Goal: Task Accomplishment & Management: Complete application form

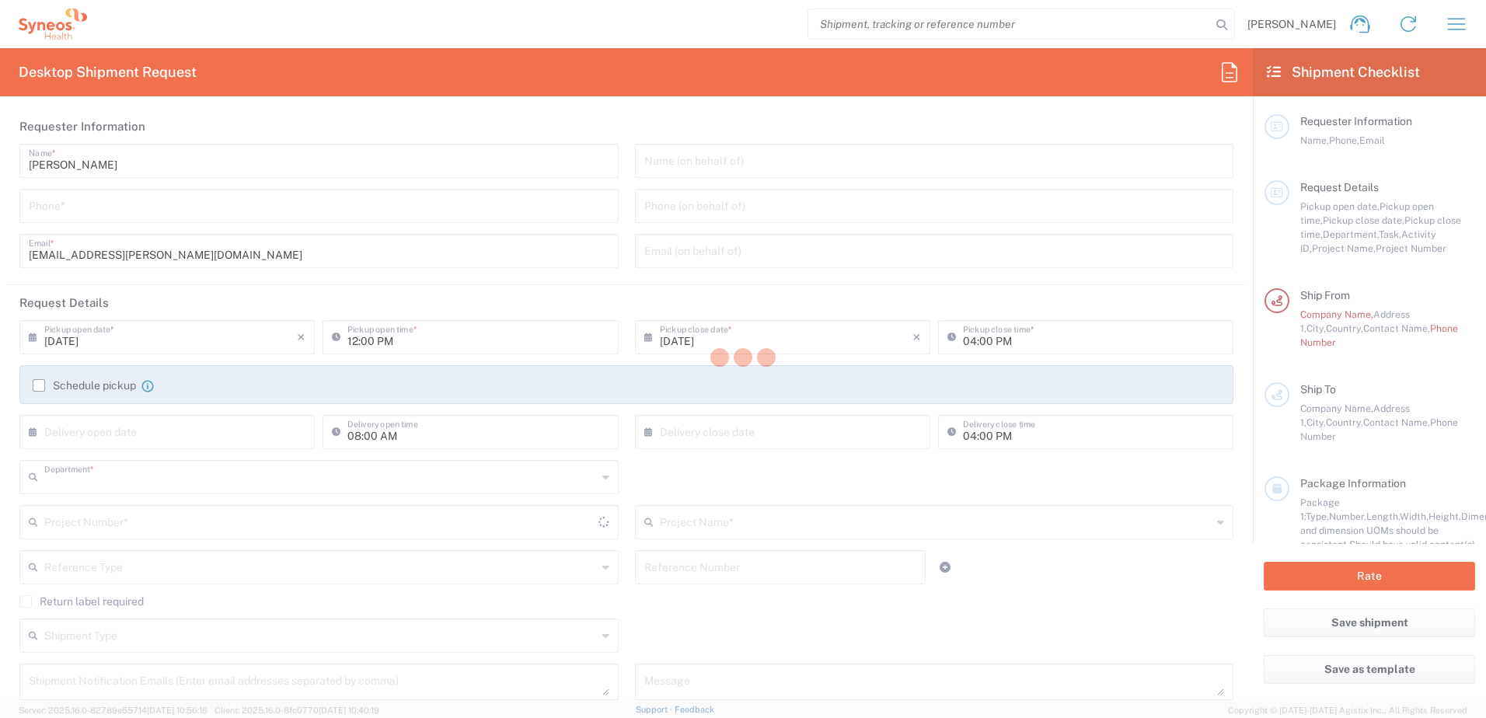
type input "3230"
type input "[GEOGRAPHIC_DATA]"
type input "Syneos Health Finland Oy FOR IT RETURNS PLEASE REFER TO IT SYNCUP PAGE"
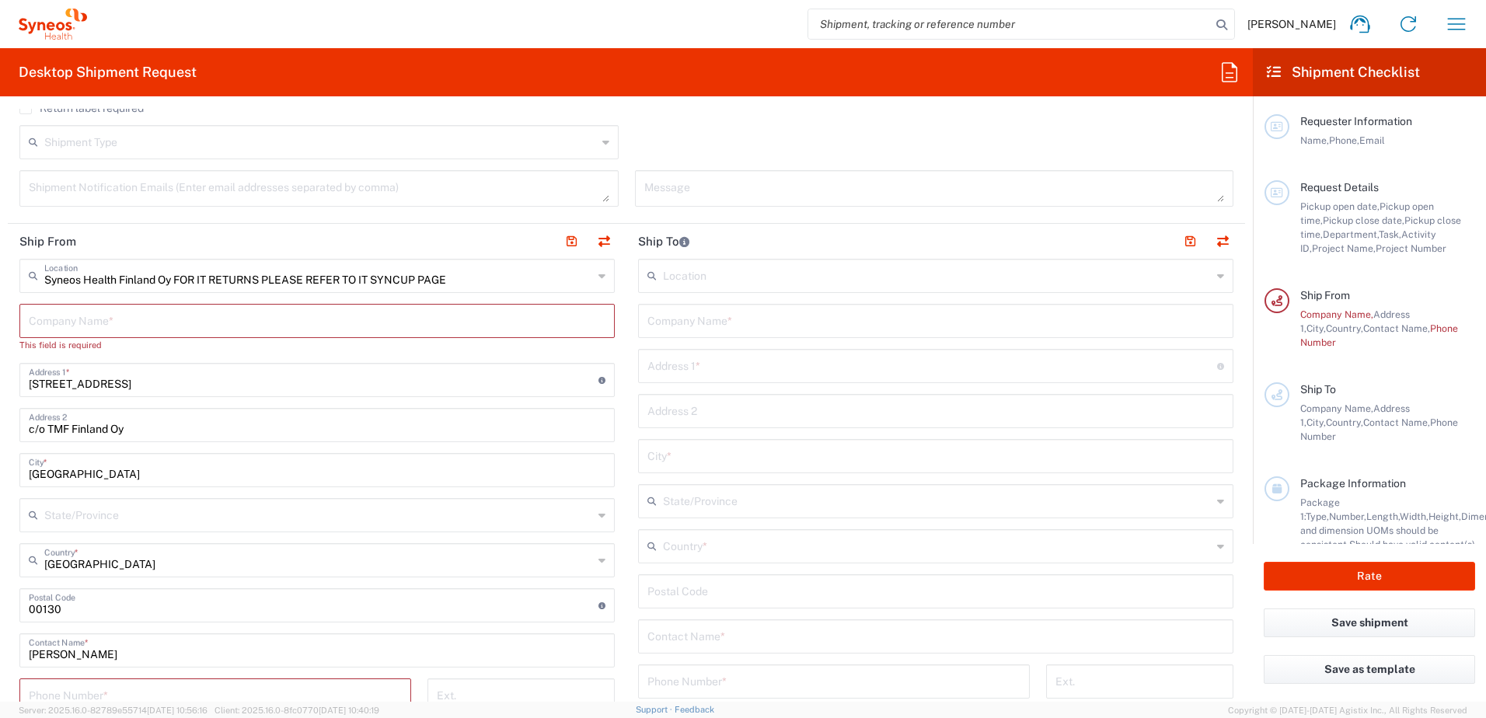
scroll to position [855, 0]
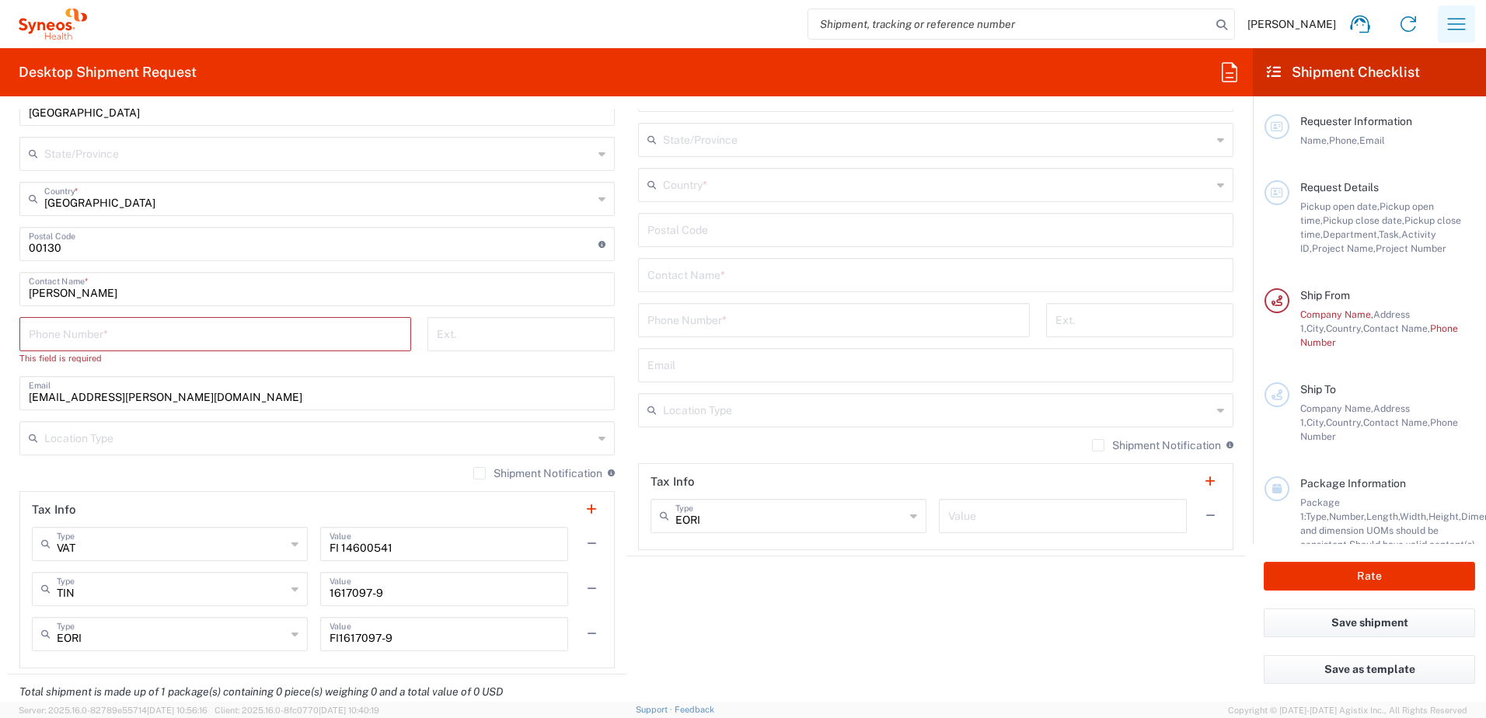
click at [1448, 30] on icon "button" at bounding box center [1456, 24] width 25 height 25
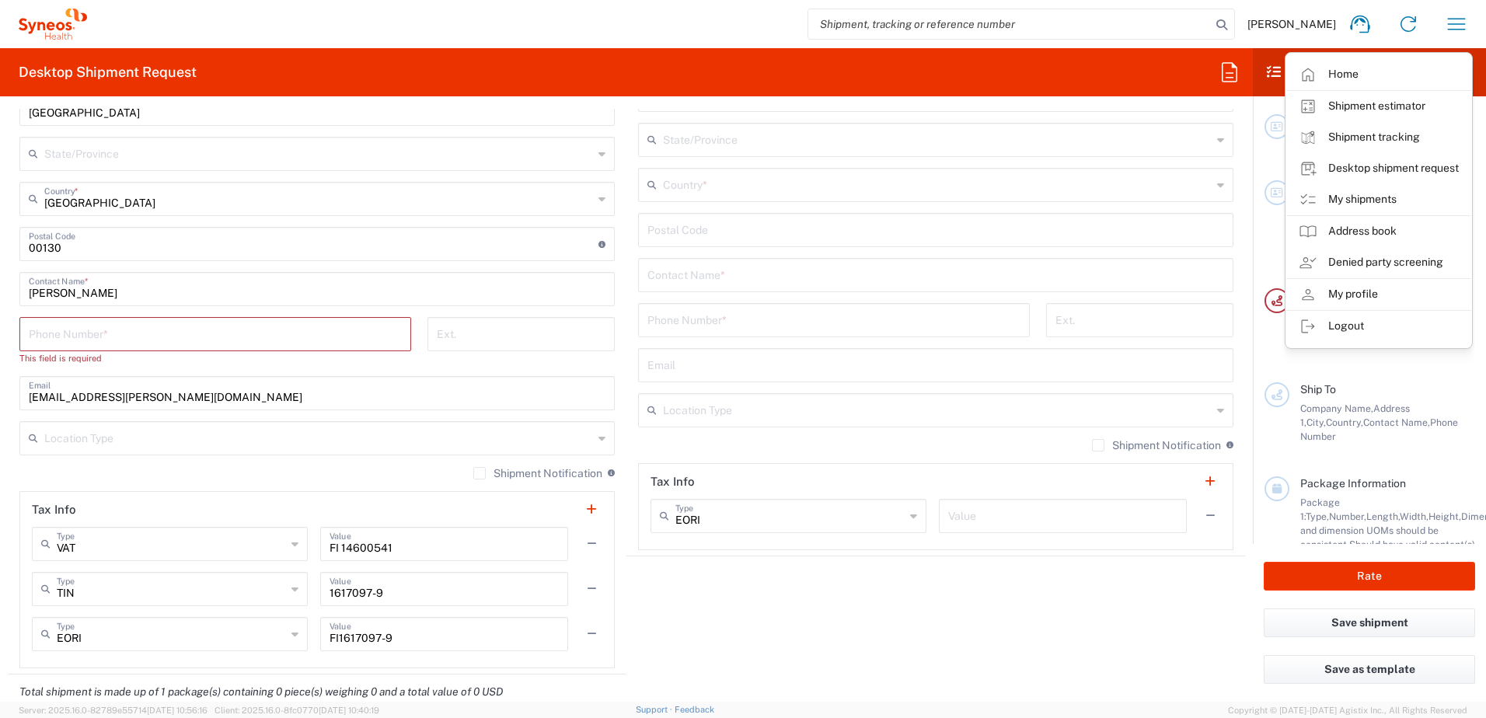
drag, startPoint x: 1396, startPoint y: 197, endPoint x: 728, endPoint y: 368, distance: 690.1
click at [1396, 197] on link "My shipments" at bounding box center [1379, 199] width 185 height 31
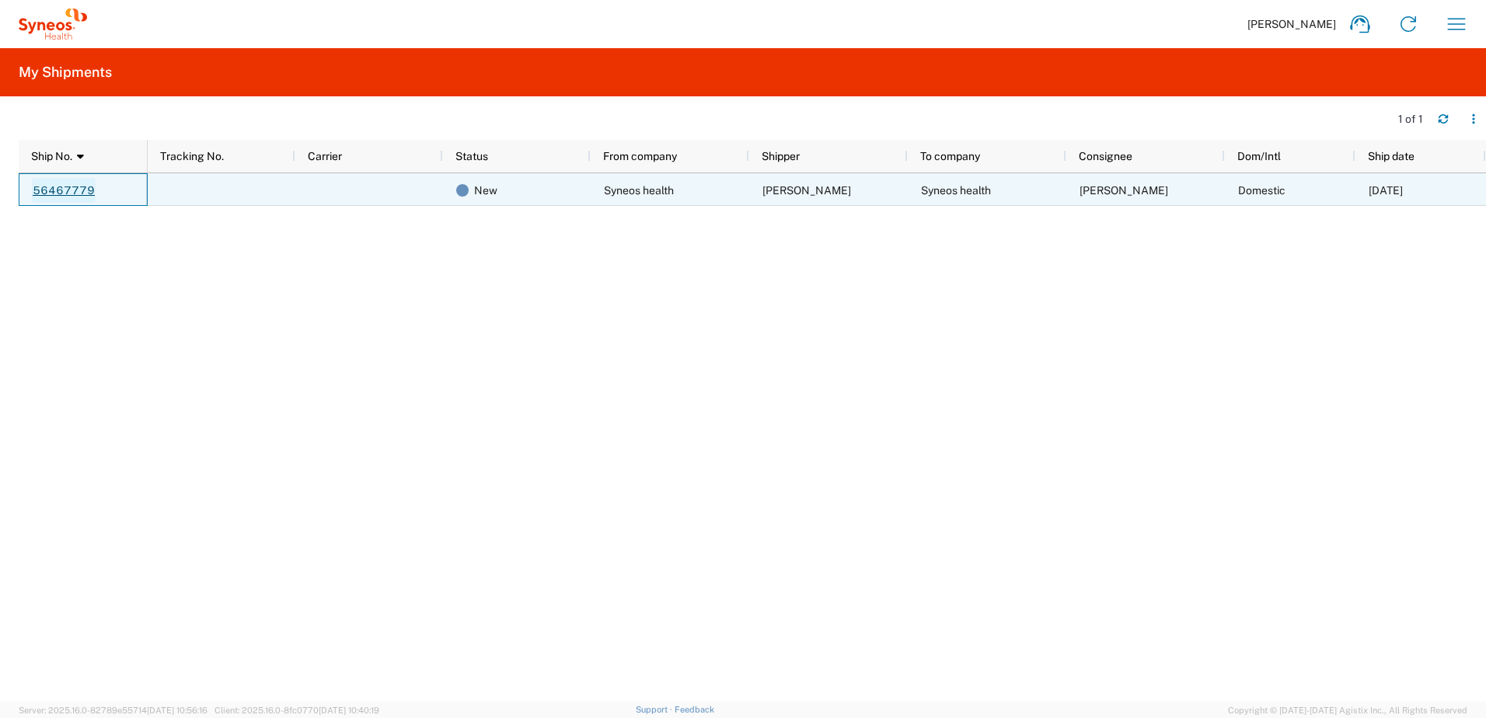
click at [60, 193] on link "56467779" at bounding box center [64, 190] width 64 height 25
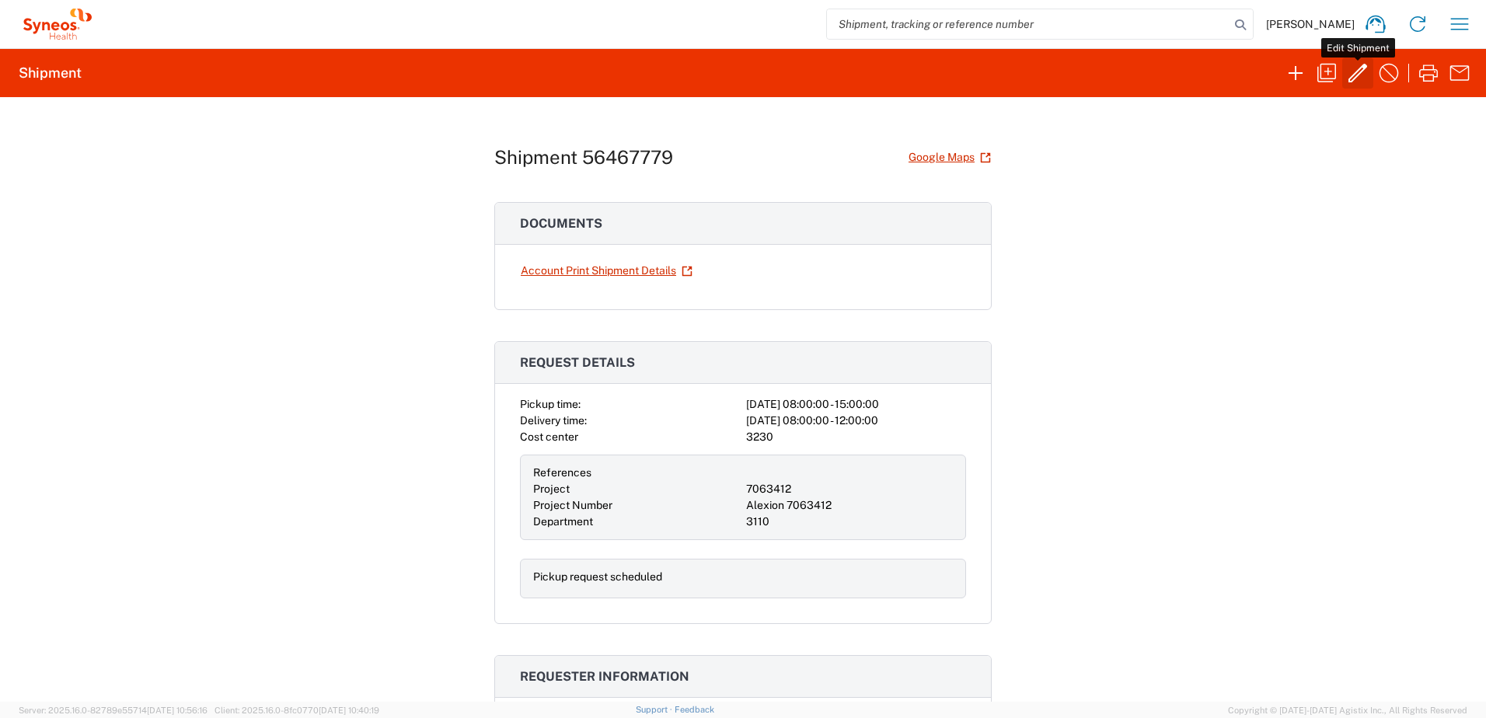
click at [1363, 73] on icon "button" at bounding box center [1358, 73] width 25 height 25
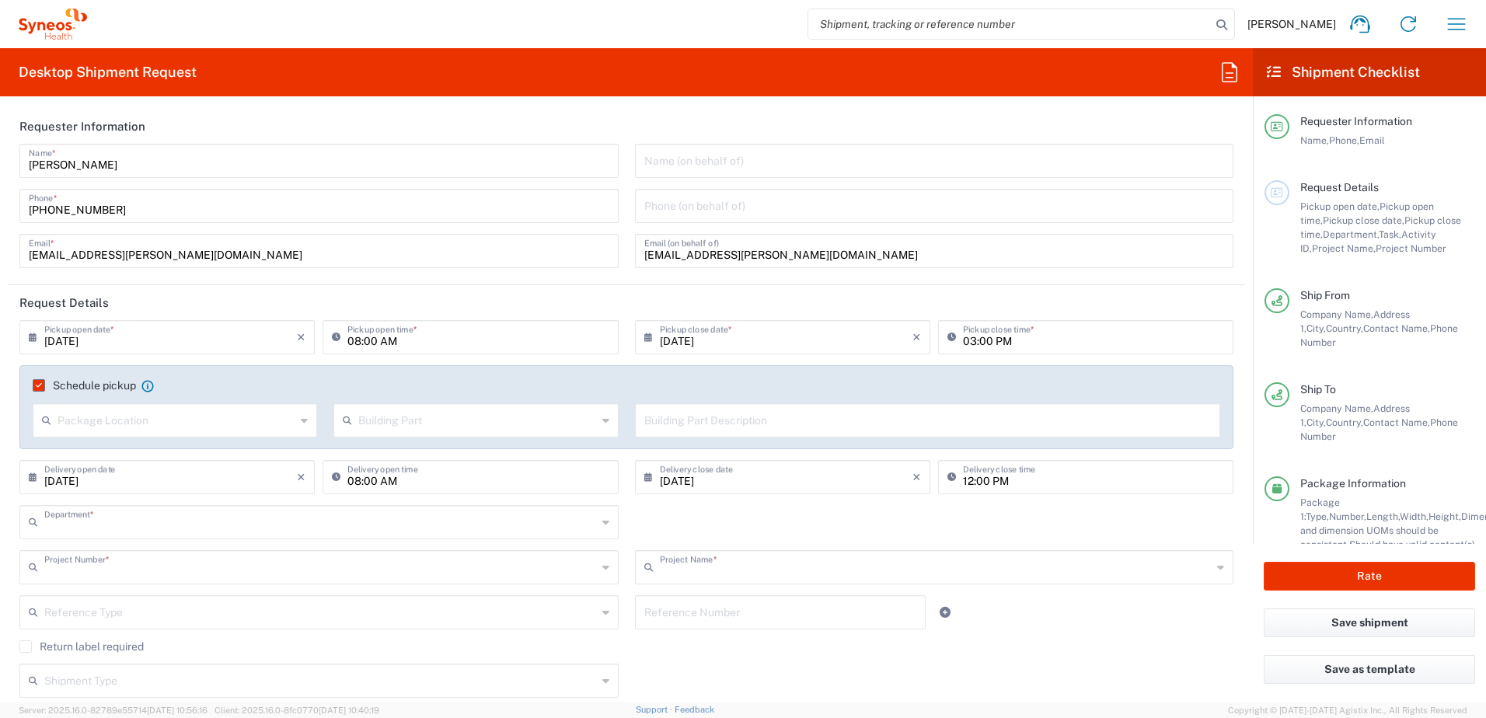
type input "3110"
type input "7063412"
type input "Alexion 7063412"
type input "Your Packaging"
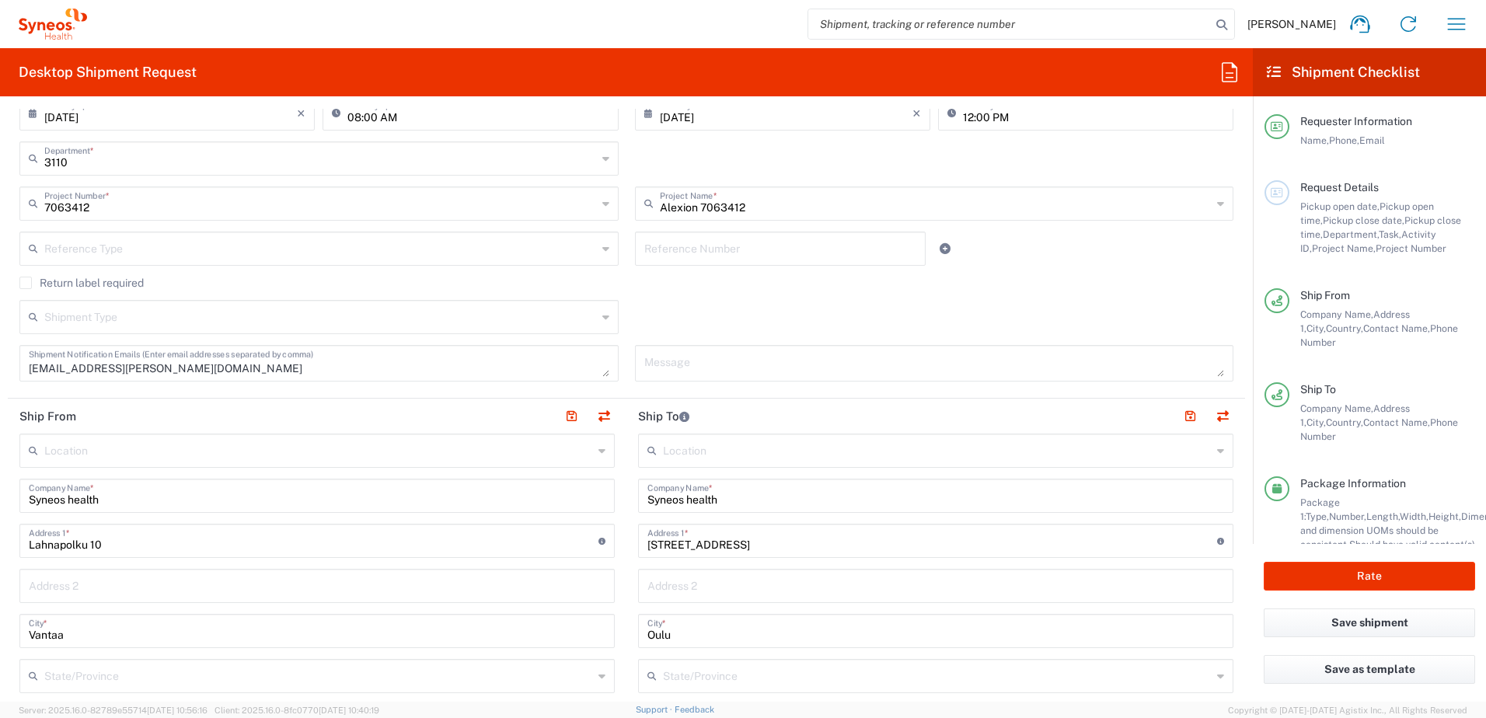
scroll to position [389, 0]
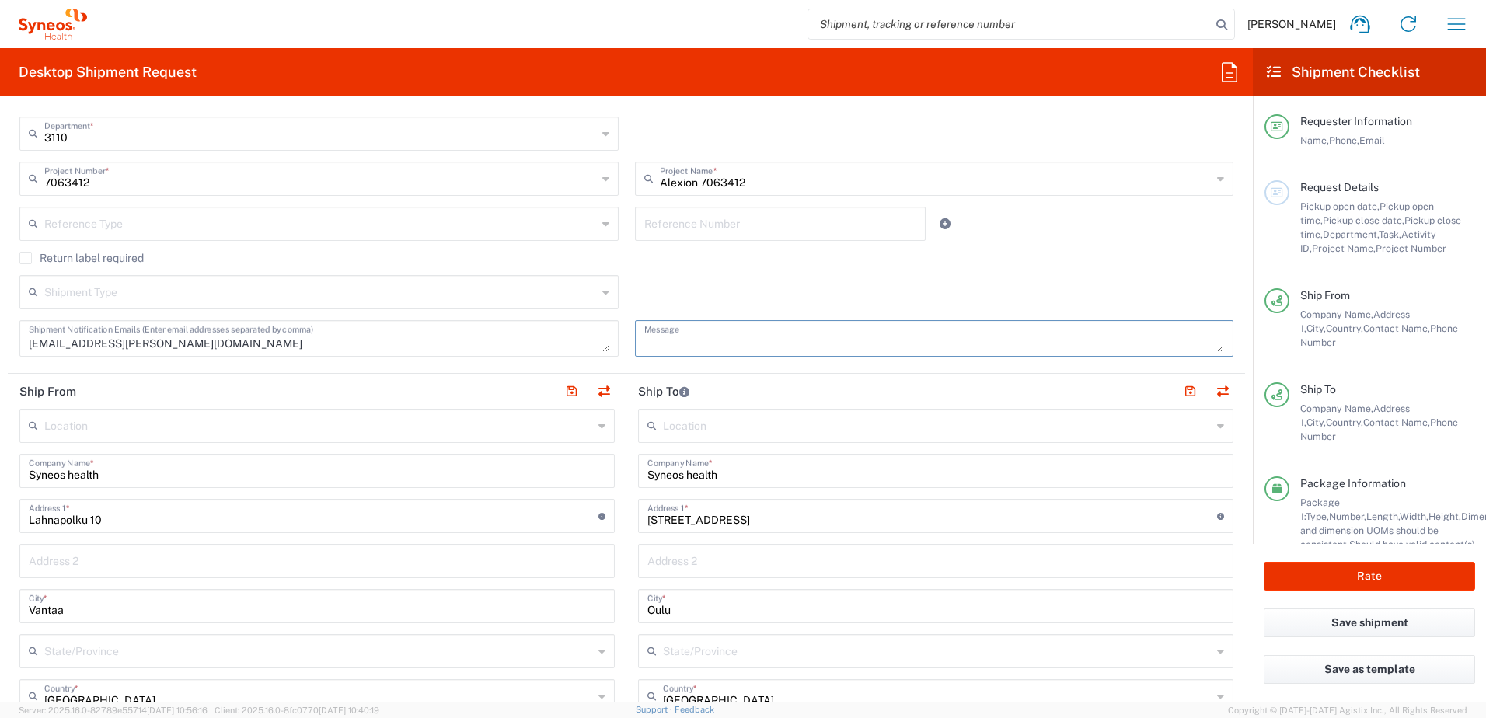
click at [709, 337] on textarea at bounding box center [934, 338] width 581 height 27
paste textarea "BU_2576 - FSP-Clin Ops-Alexion"
type textarea "BU_2576 - FSP-Clin Ops-Alexion"
click at [602, 229] on icon at bounding box center [605, 223] width 7 height 25
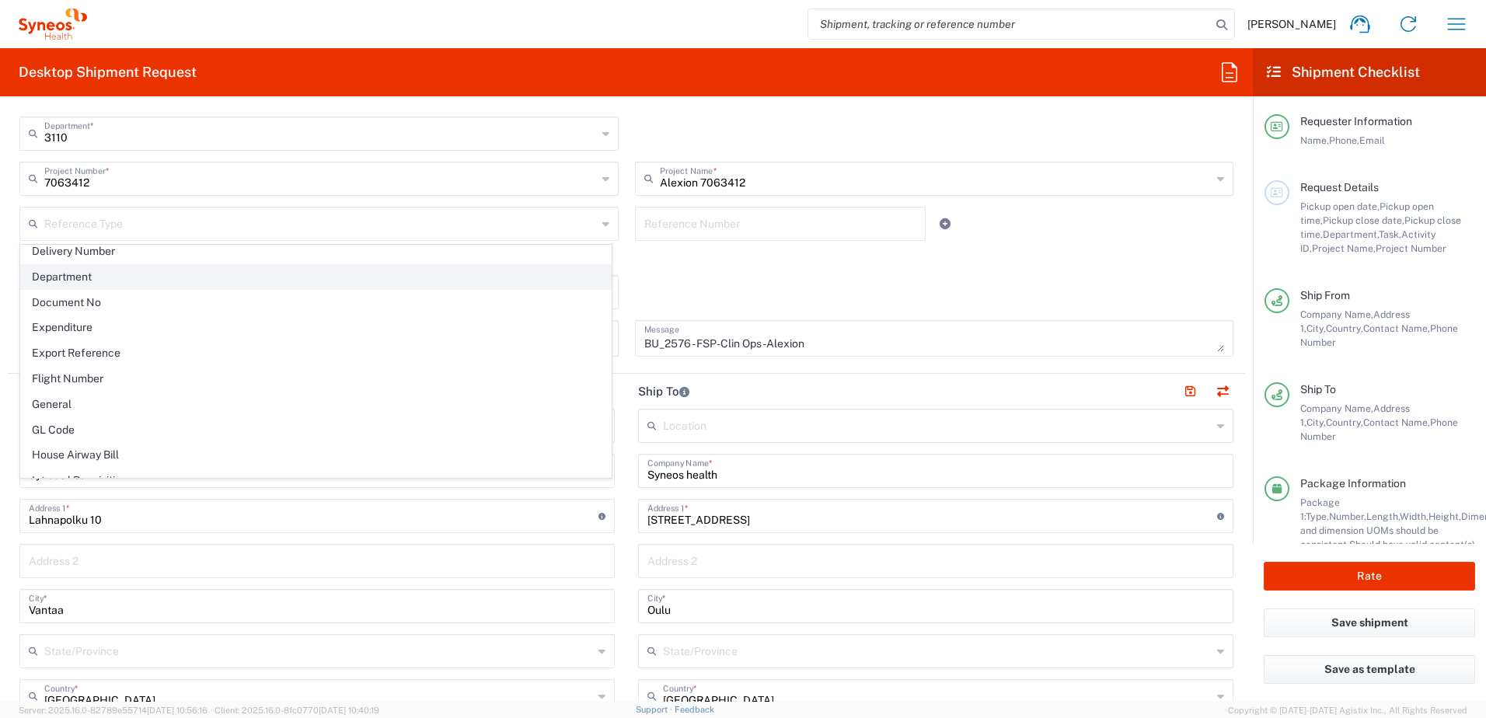
click at [250, 281] on span "Department" at bounding box center [316, 277] width 590 height 24
type input "Department"
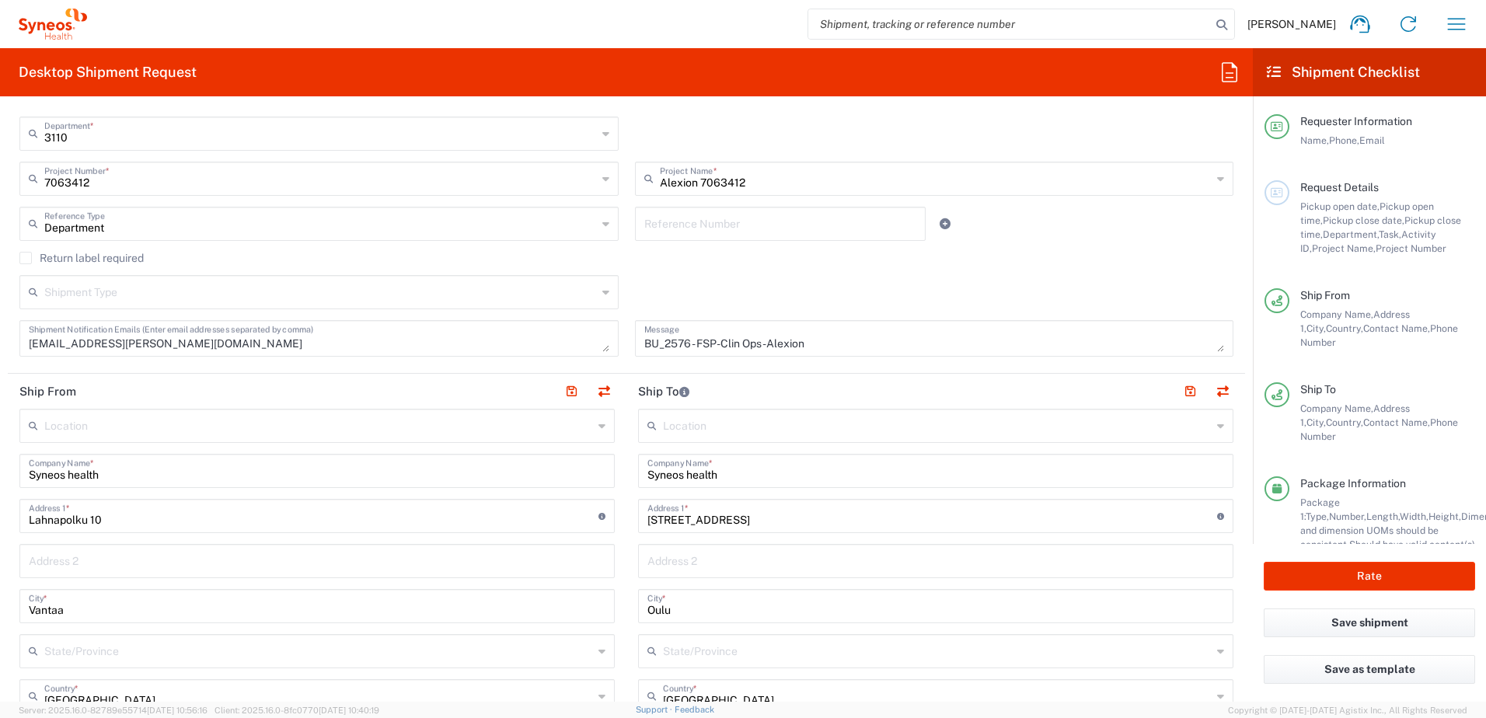
click at [735, 231] on input "text" at bounding box center [780, 222] width 273 height 27
paste input "BU_2576 - FSP-Clin Ops-Alexion"
type input "BU_2576 - FSP-Clin Ops-Alexion"
drag, startPoint x: 830, startPoint y: 347, endPoint x: 578, endPoint y: 346, distance: 251.9
click at [578, 346] on div "[DATE] × Pickup open date * Cancel Apply 08:00 AM Pickup open time * [DATE] × P…" at bounding box center [627, 150] width 1231 height 436
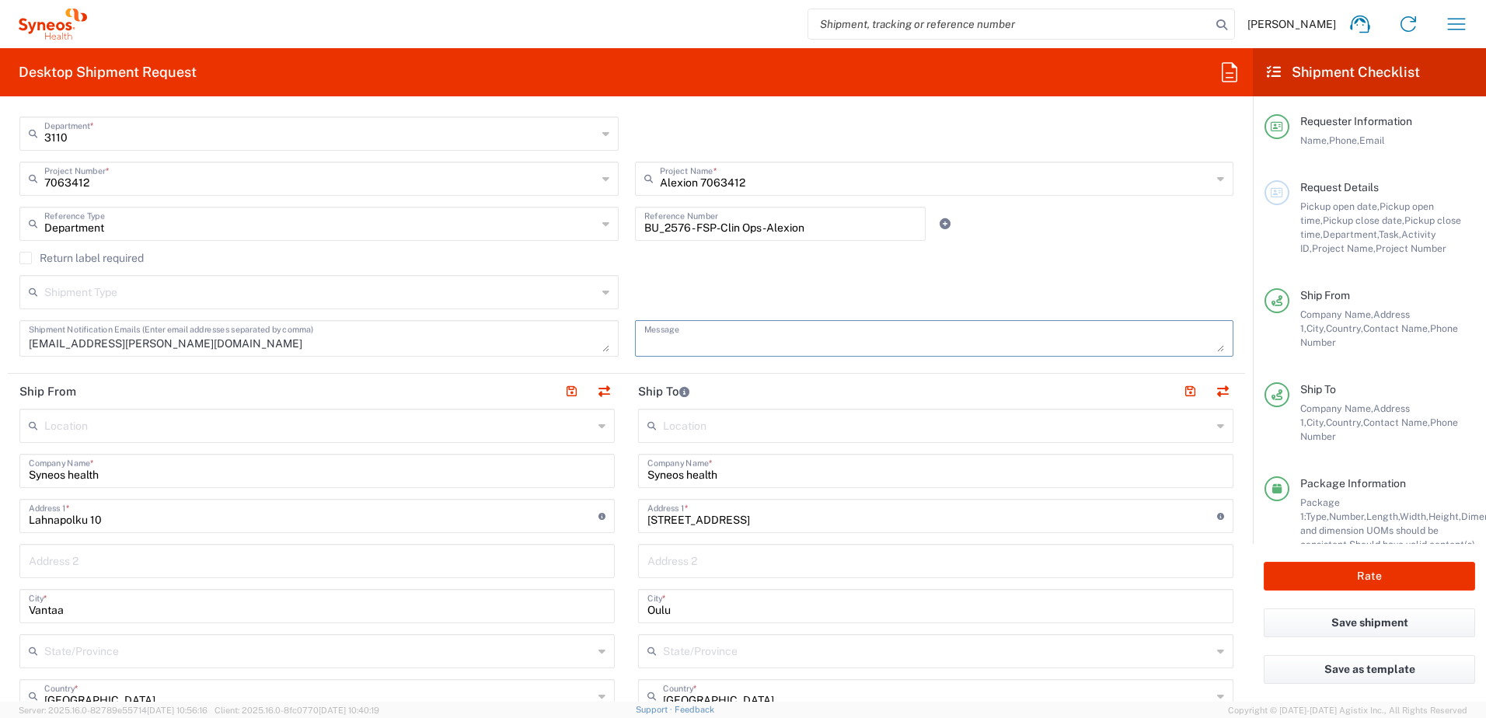
click at [765, 292] on div "Shipment Type Batch Regular" at bounding box center [627, 297] width 1231 height 45
click at [1407, 620] on button "Save shipment" at bounding box center [1369, 623] width 211 height 29
